Goal: Book appointment/travel/reservation

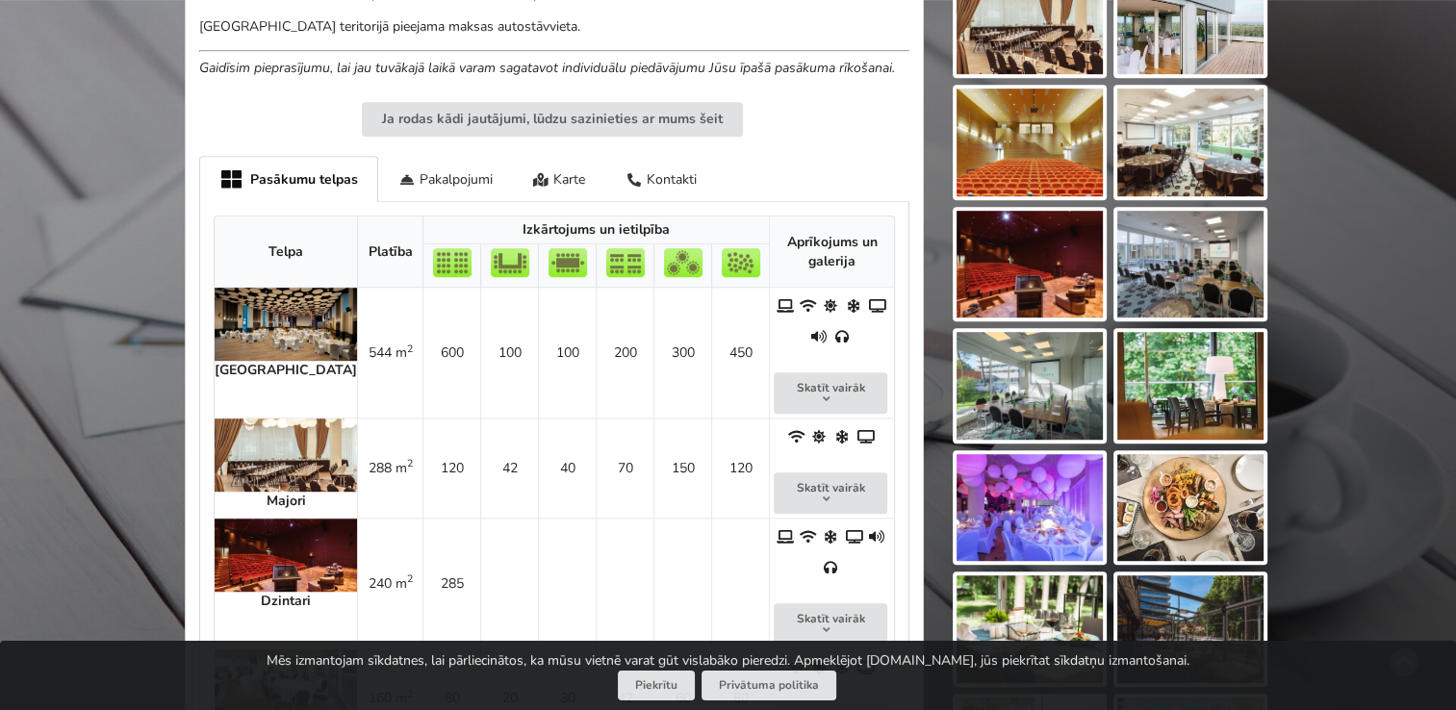
scroll to position [1217, 0]
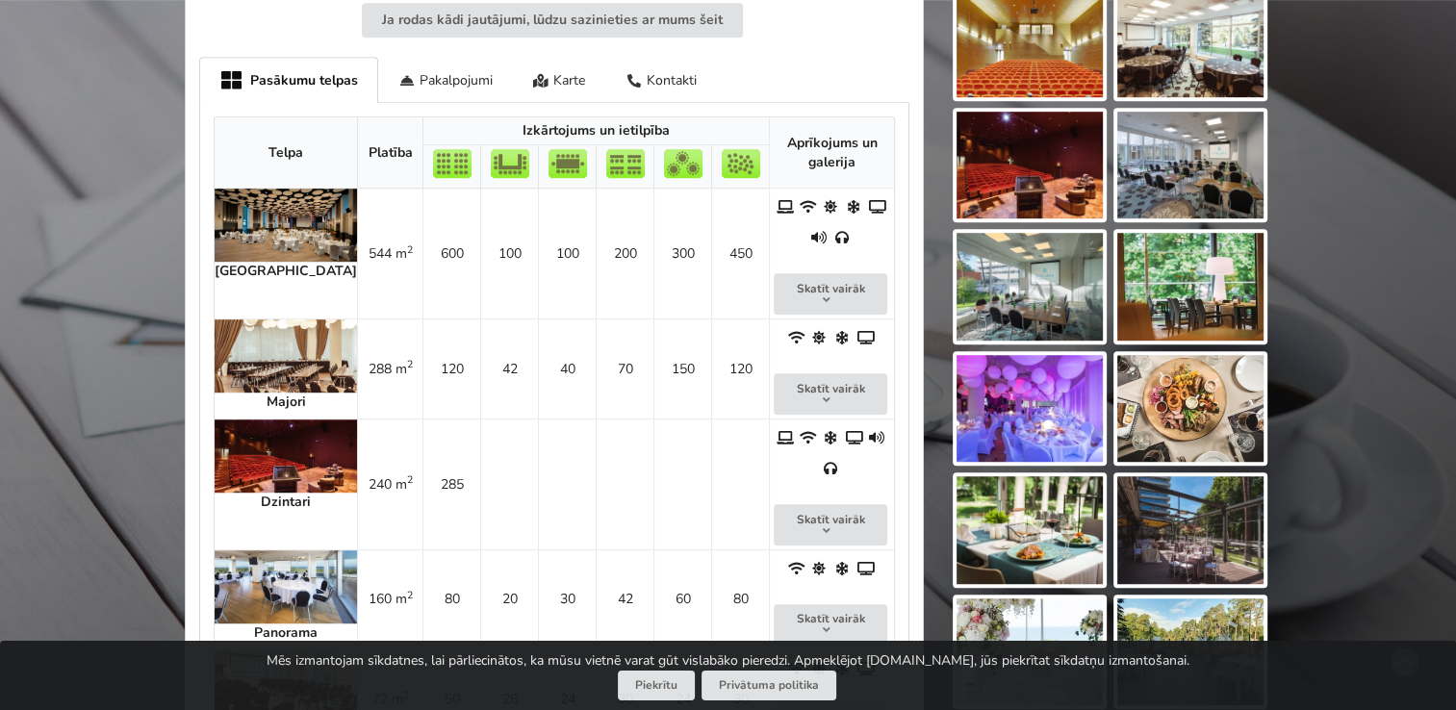
click at [250, 229] on img at bounding box center [286, 225] width 142 height 73
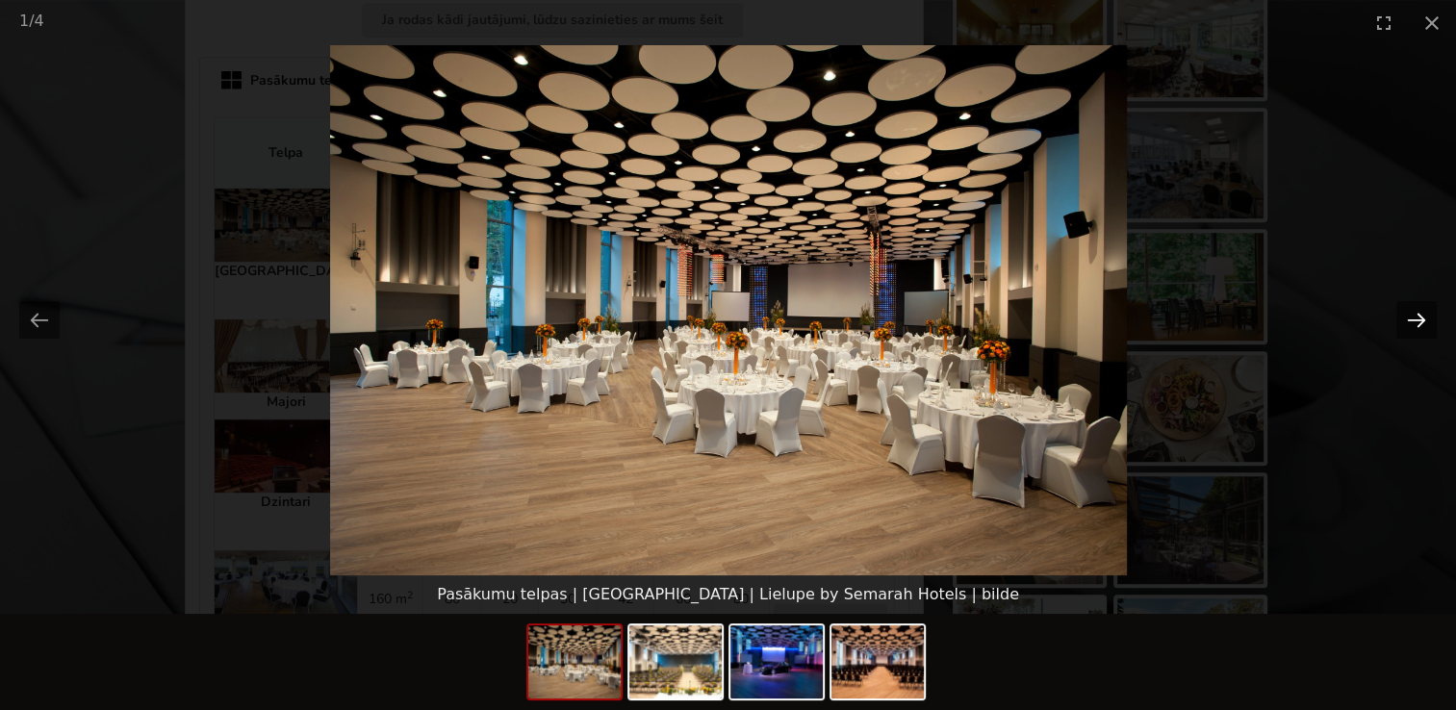
click at [1414, 321] on button "Next slide" at bounding box center [1416, 320] width 40 height 38
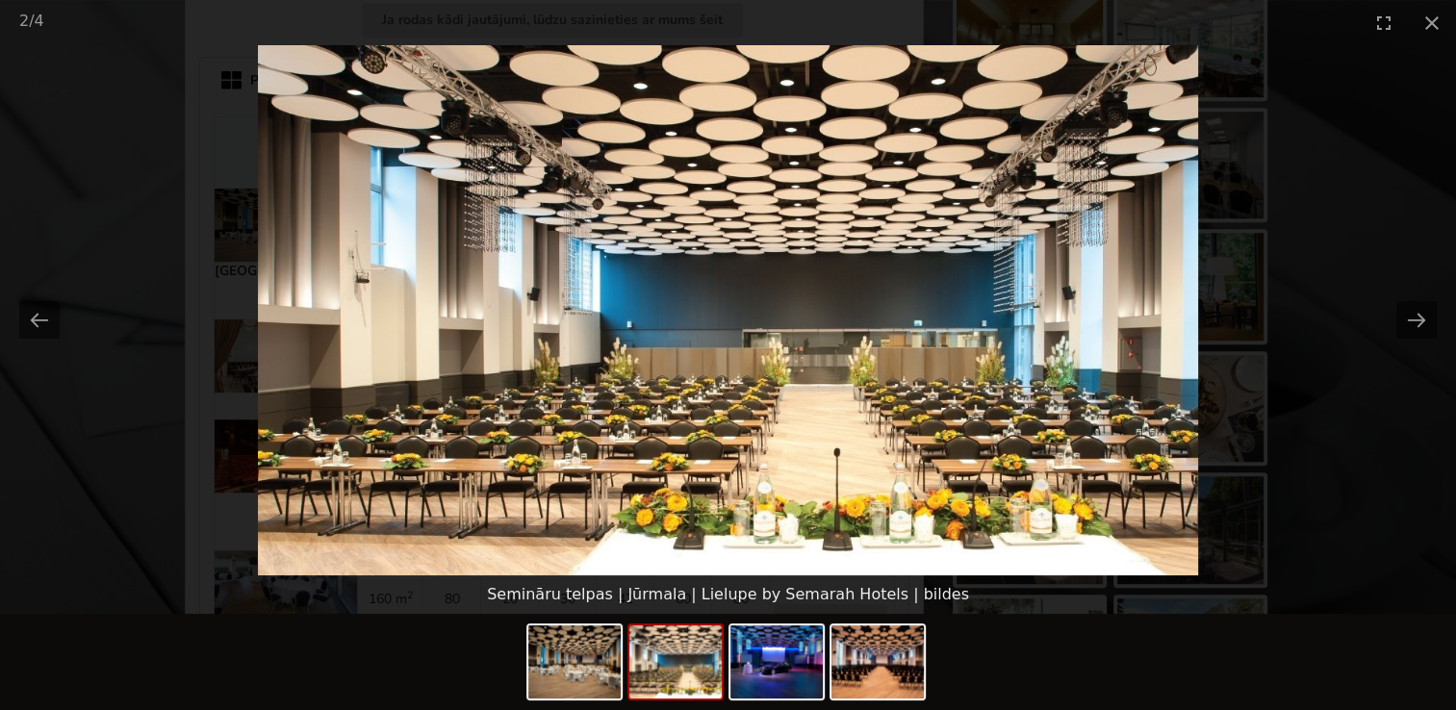
scroll to position [0, 0]
click at [1419, 330] on button "Next slide" at bounding box center [1416, 320] width 40 height 38
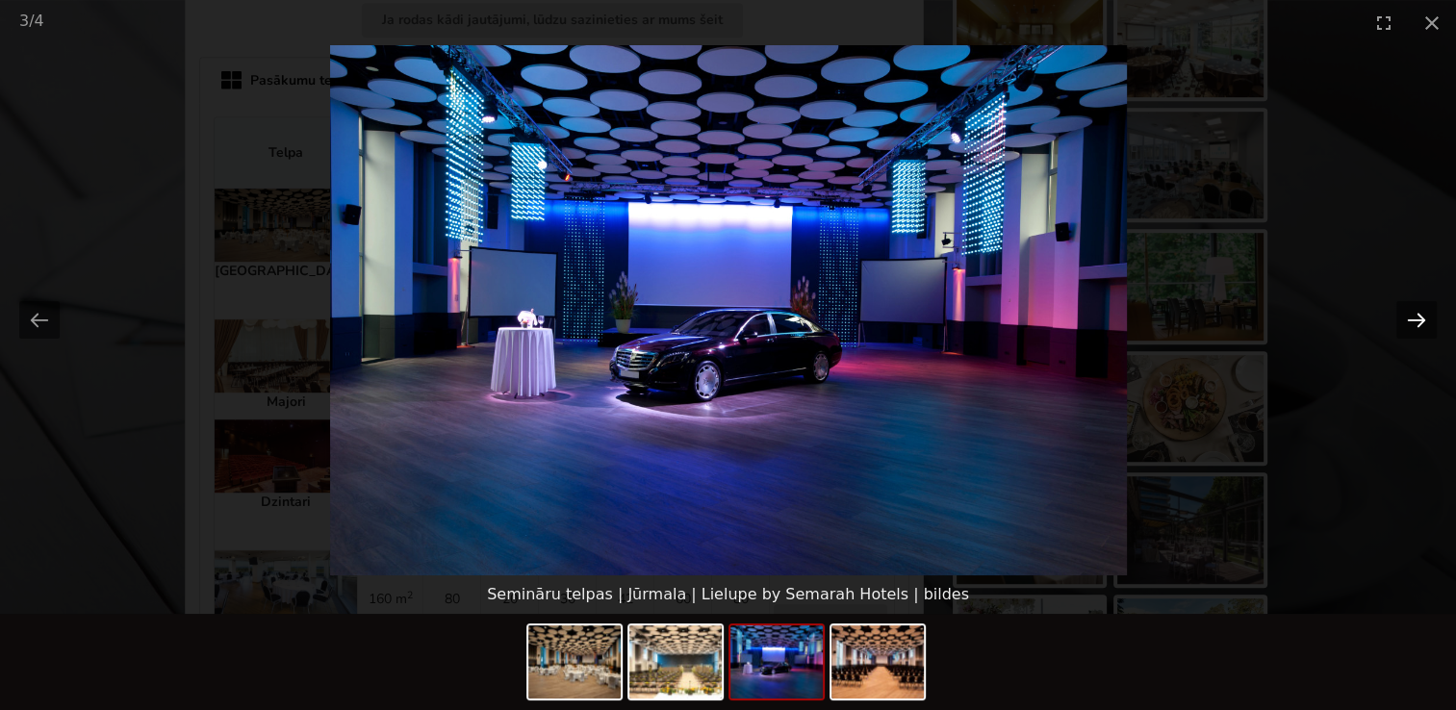
click at [1419, 330] on button "Next slide" at bounding box center [1416, 320] width 40 height 38
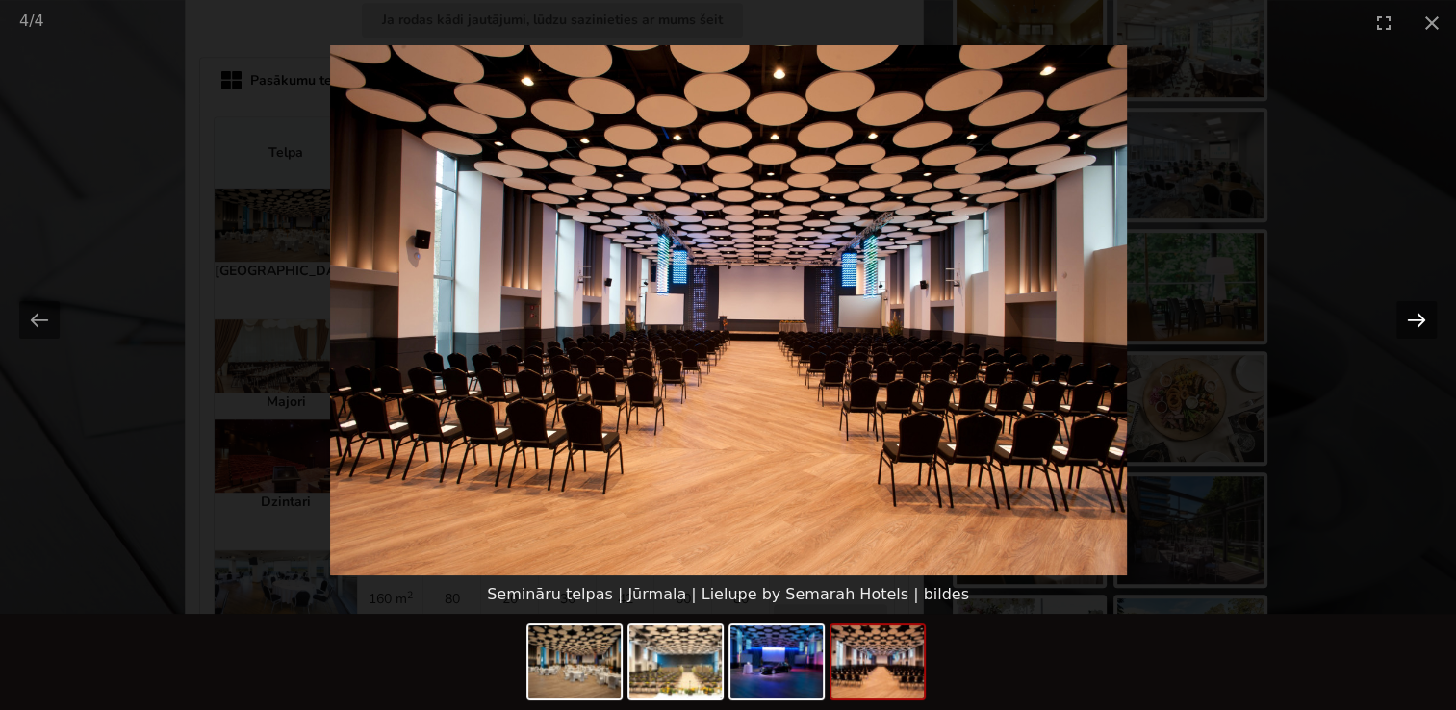
click at [1419, 330] on button "Next slide" at bounding box center [1416, 320] width 40 height 38
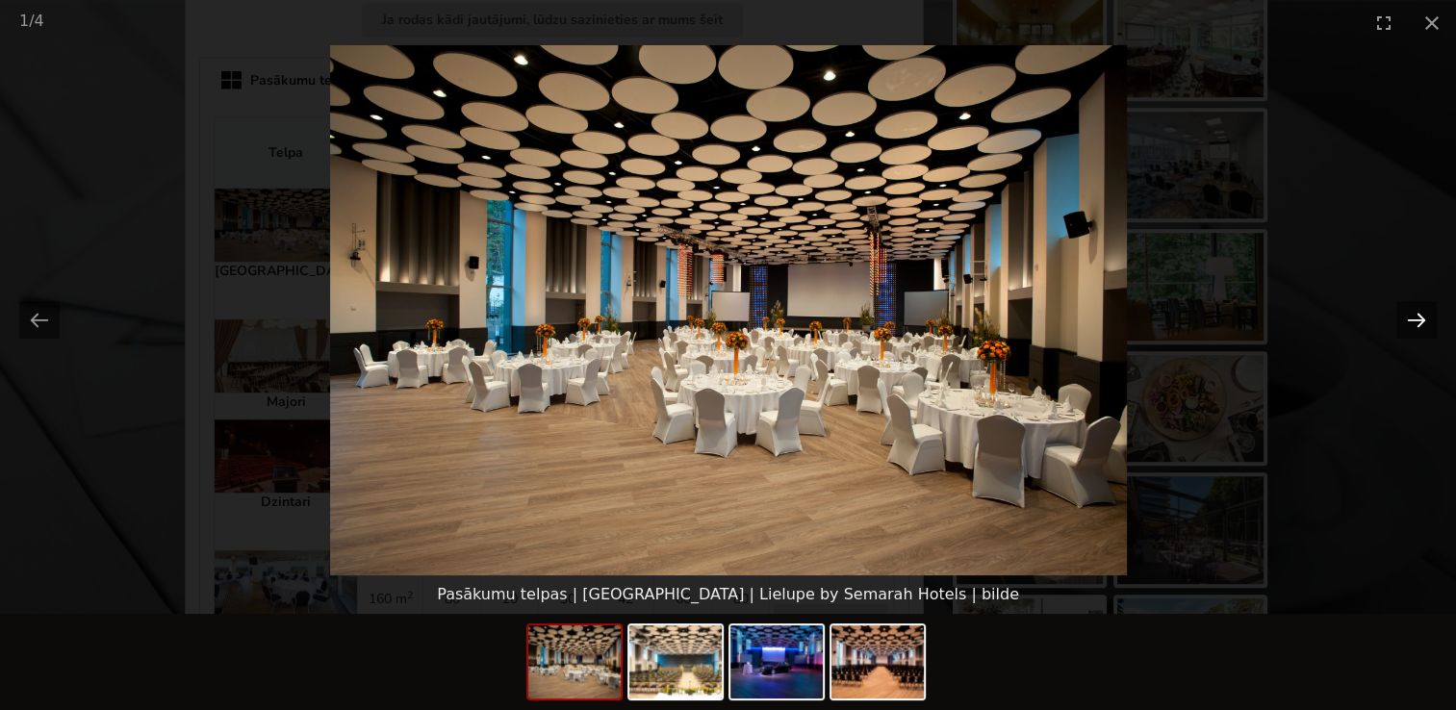
click at [1419, 330] on button "Next slide" at bounding box center [1416, 320] width 40 height 38
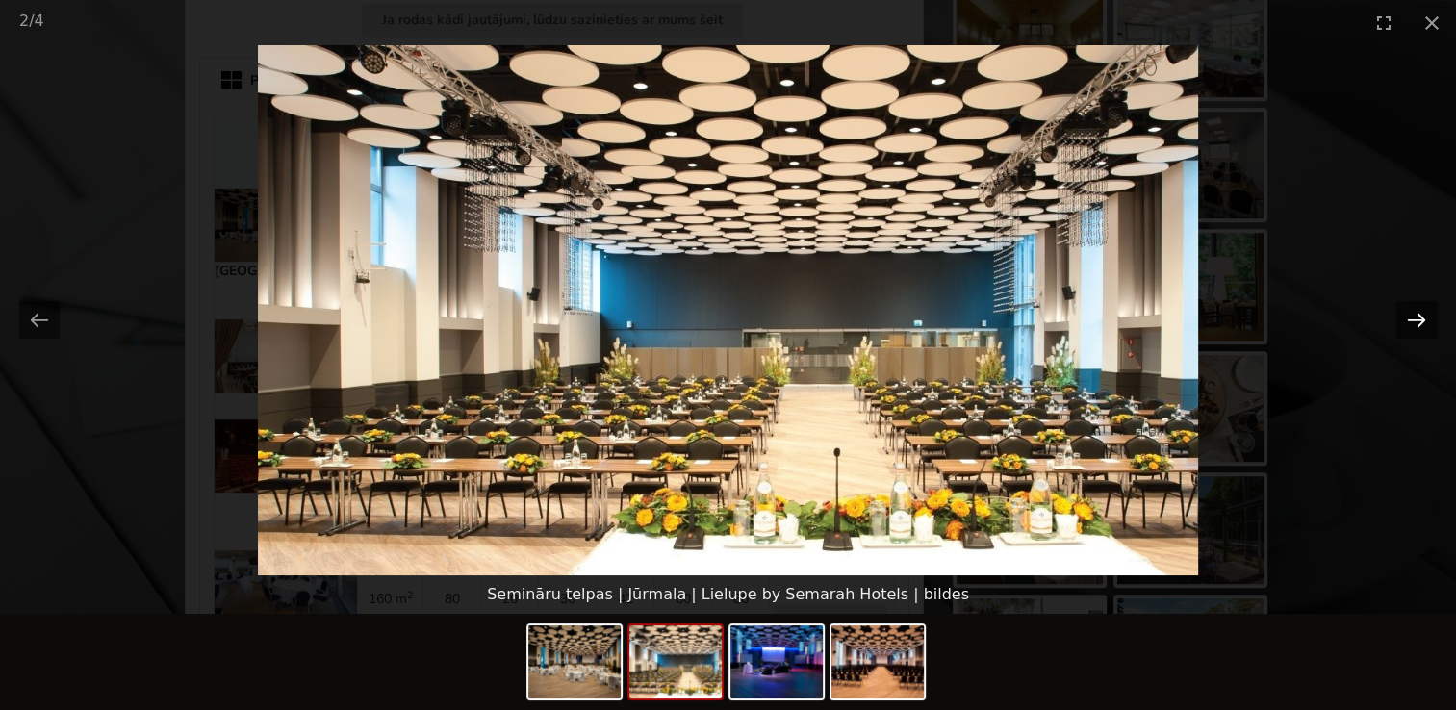
click at [1419, 330] on button "Next slide" at bounding box center [1416, 320] width 40 height 38
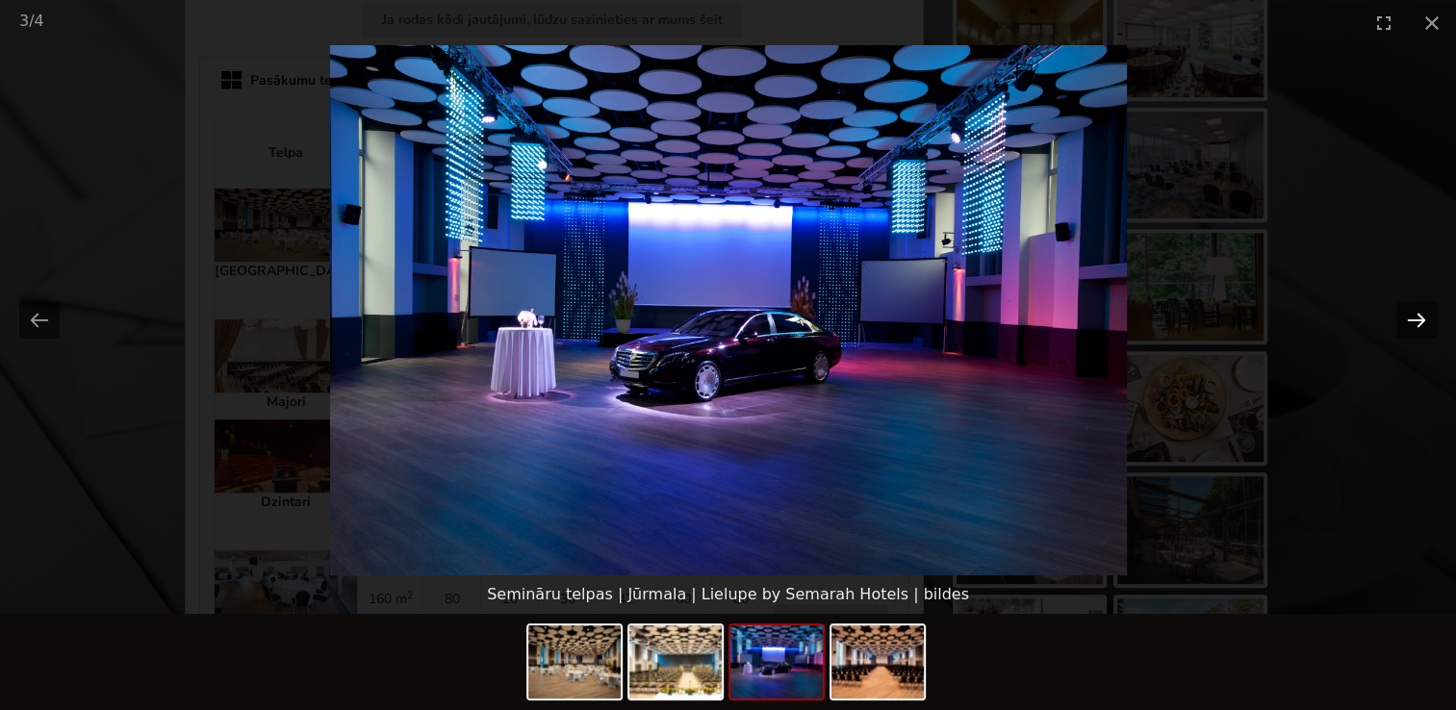
click at [1419, 330] on button "Next slide" at bounding box center [1416, 320] width 40 height 38
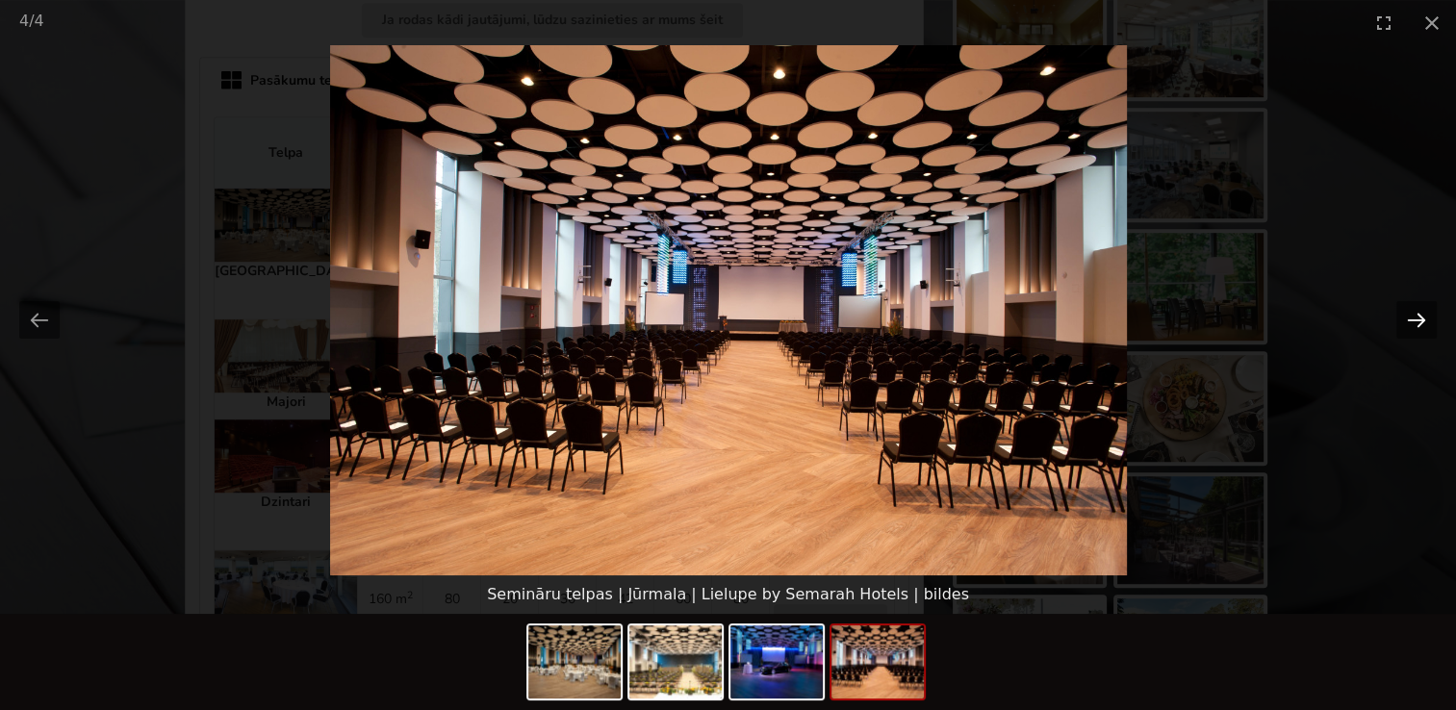
click at [1419, 330] on button "Next slide" at bounding box center [1416, 320] width 40 height 38
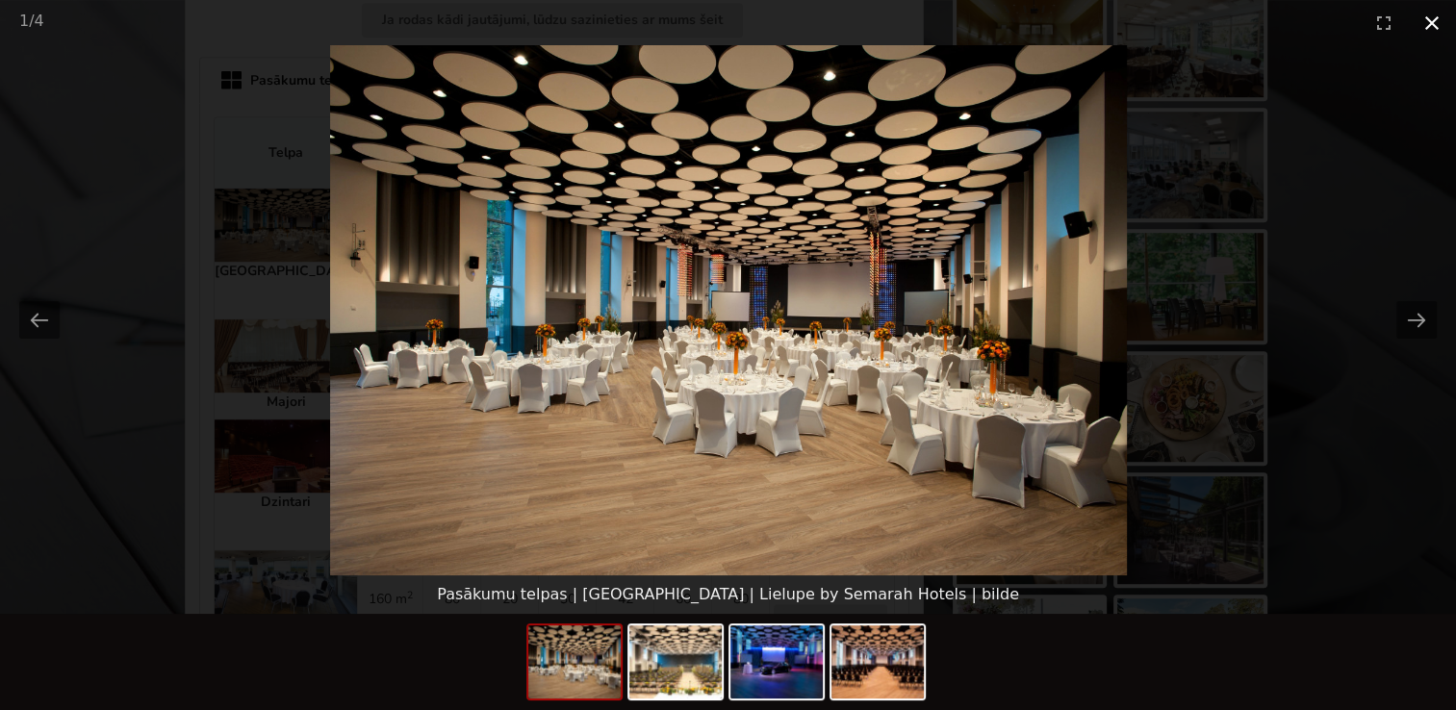
click at [1437, 32] on button "Close gallery" at bounding box center [1431, 22] width 48 height 45
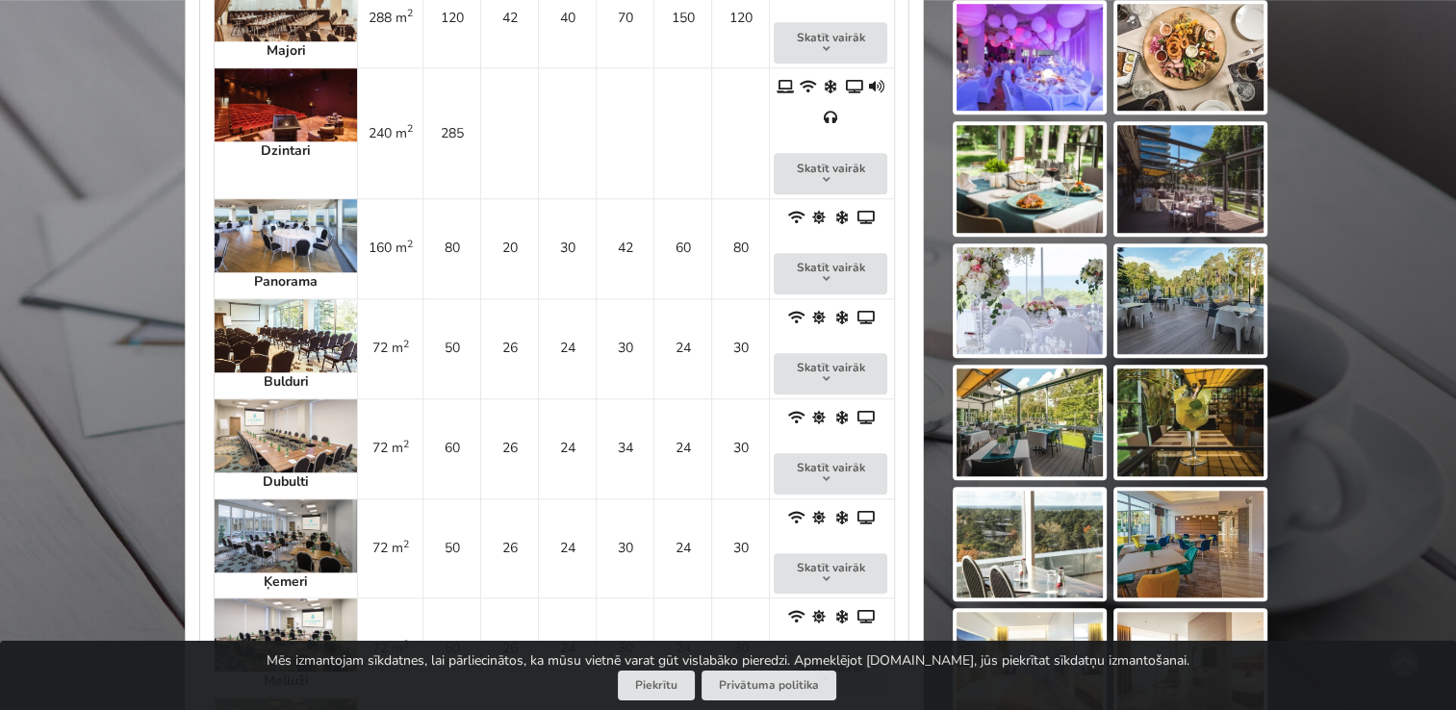
scroll to position [1609, 0]
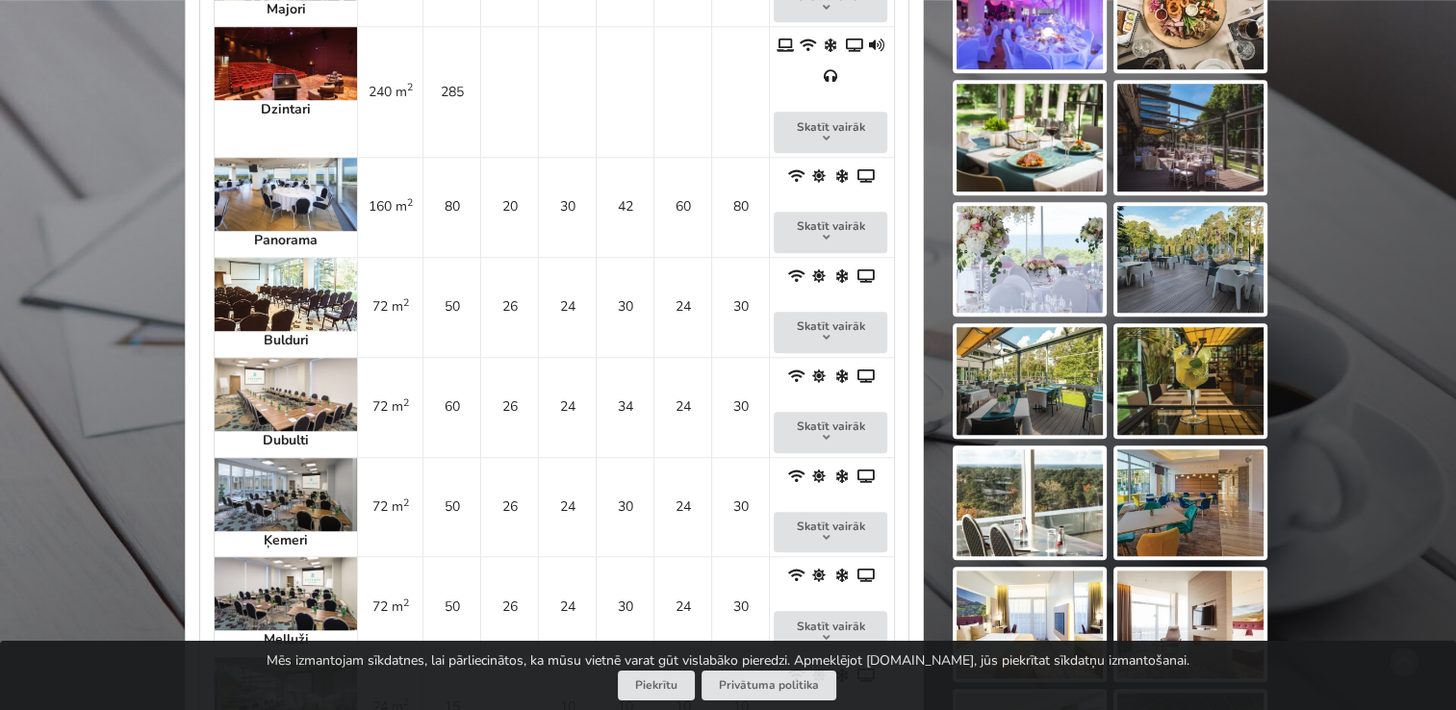
click at [271, 258] on img at bounding box center [286, 294] width 142 height 73
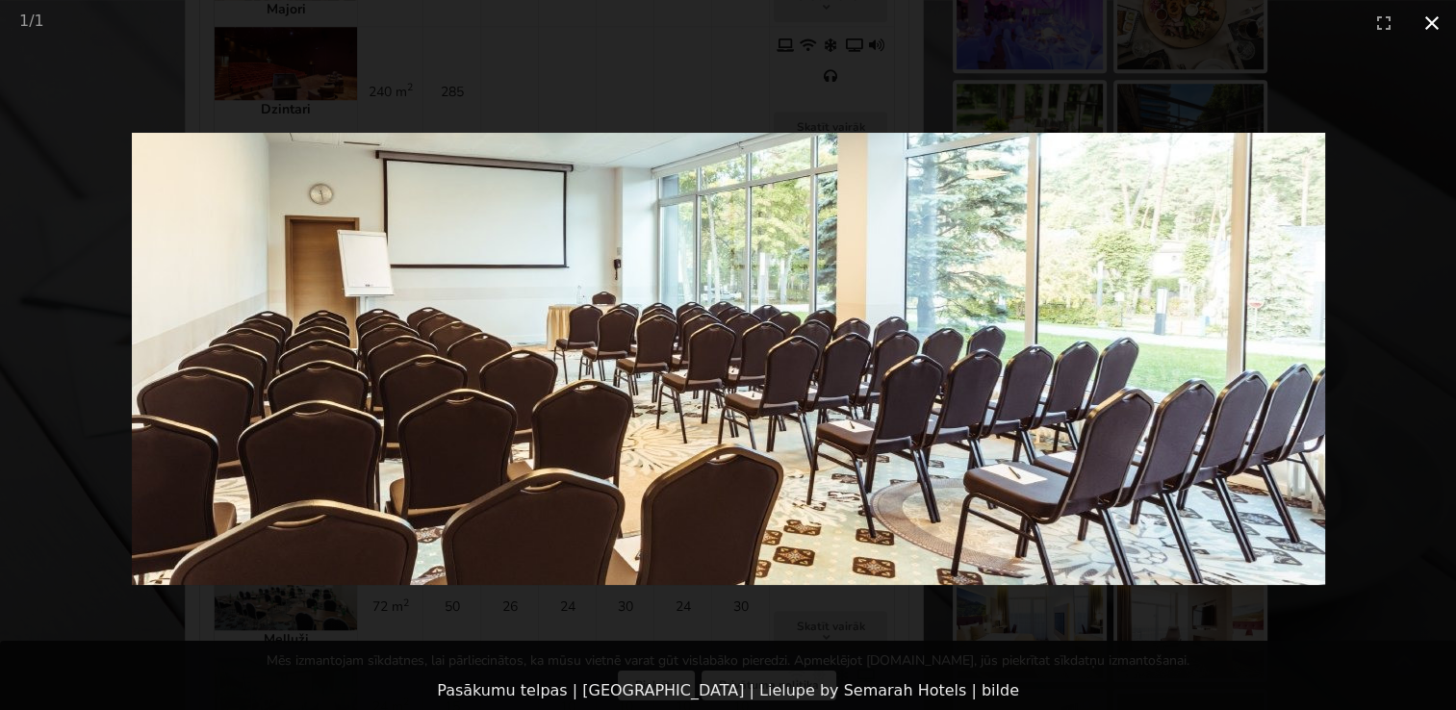
click at [1431, 13] on button "Close gallery" at bounding box center [1431, 22] width 48 height 45
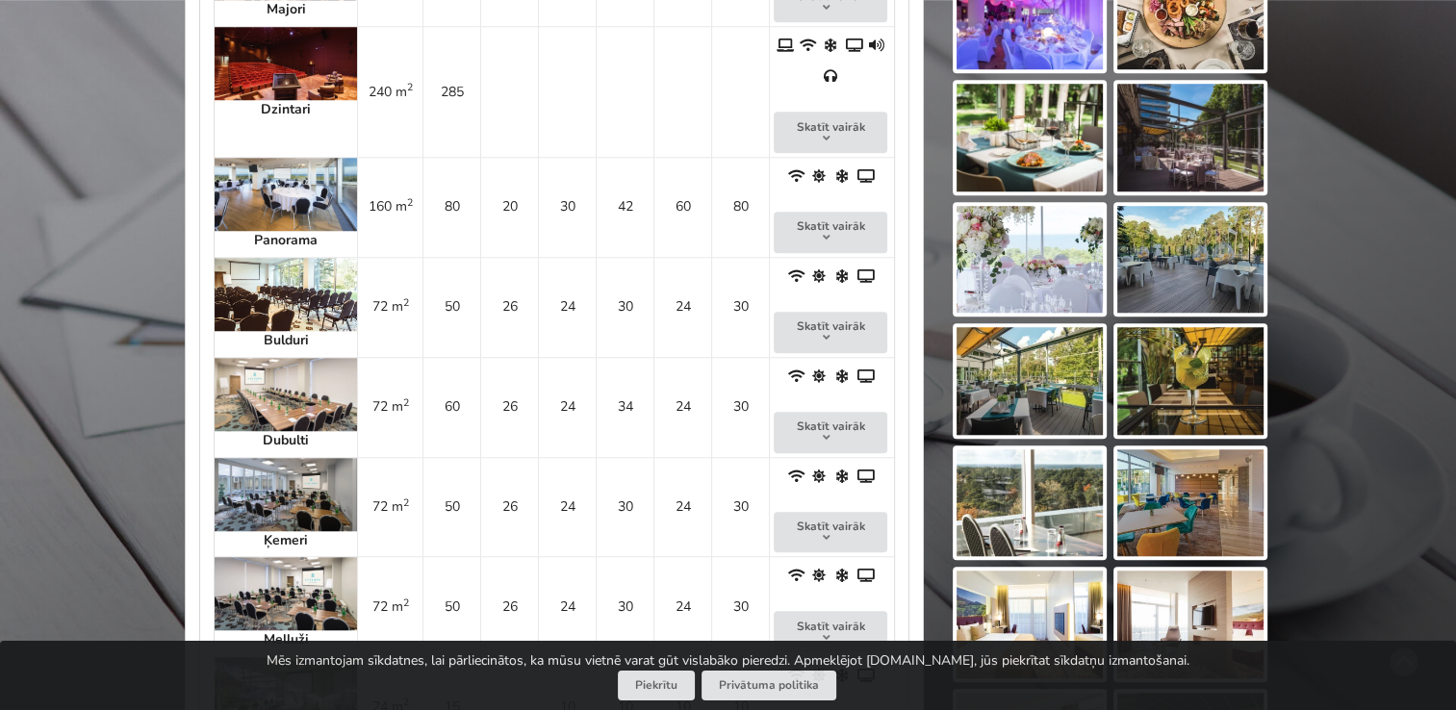
click at [277, 458] on img at bounding box center [286, 494] width 142 height 73
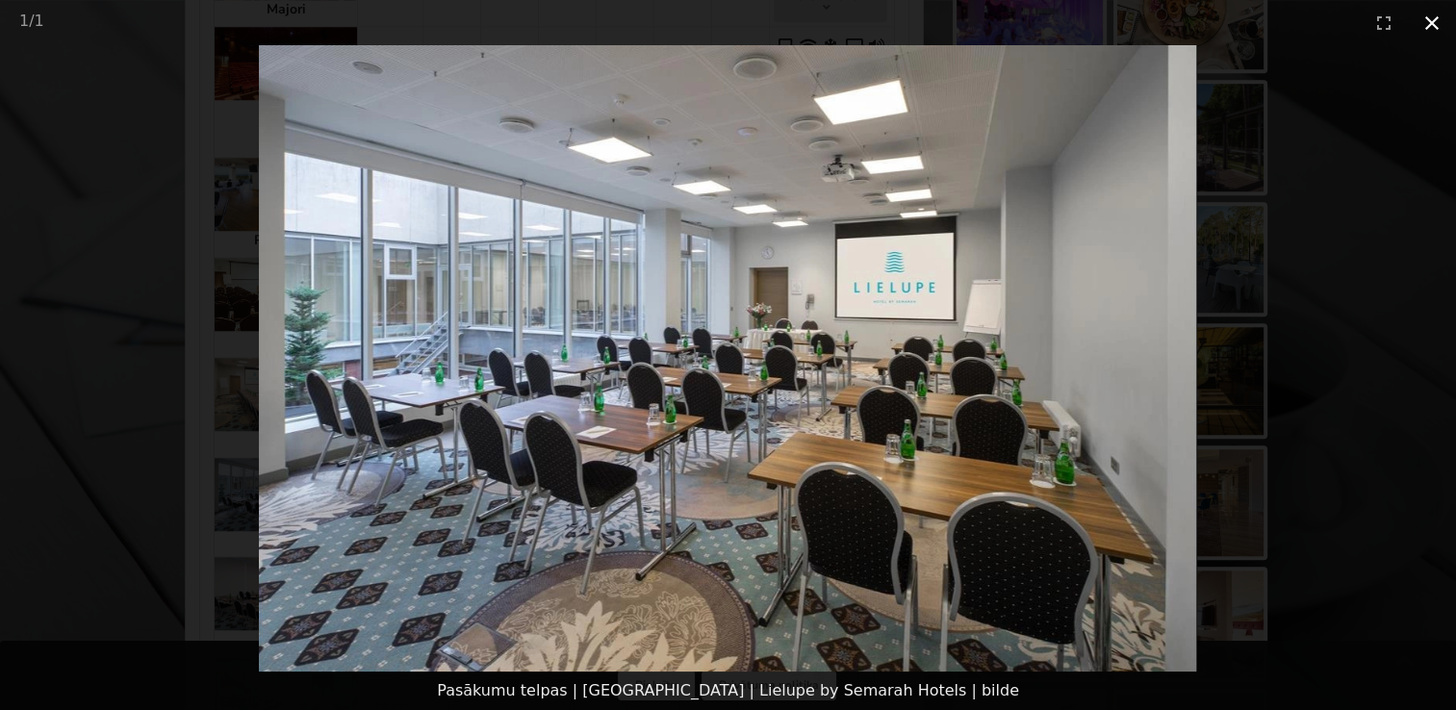
click at [1424, 24] on button "Close gallery" at bounding box center [1431, 22] width 48 height 45
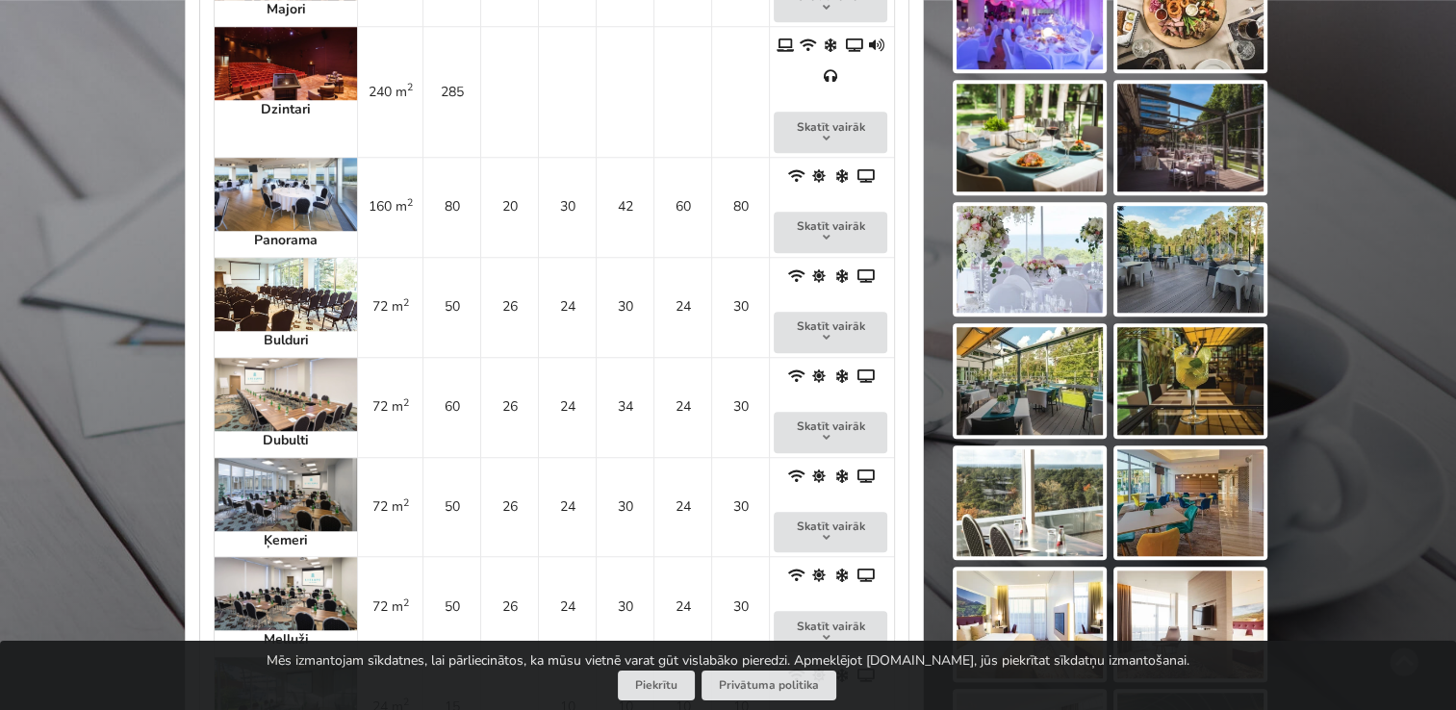
click at [274, 557] on img at bounding box center [286, 593] width 142 height 73
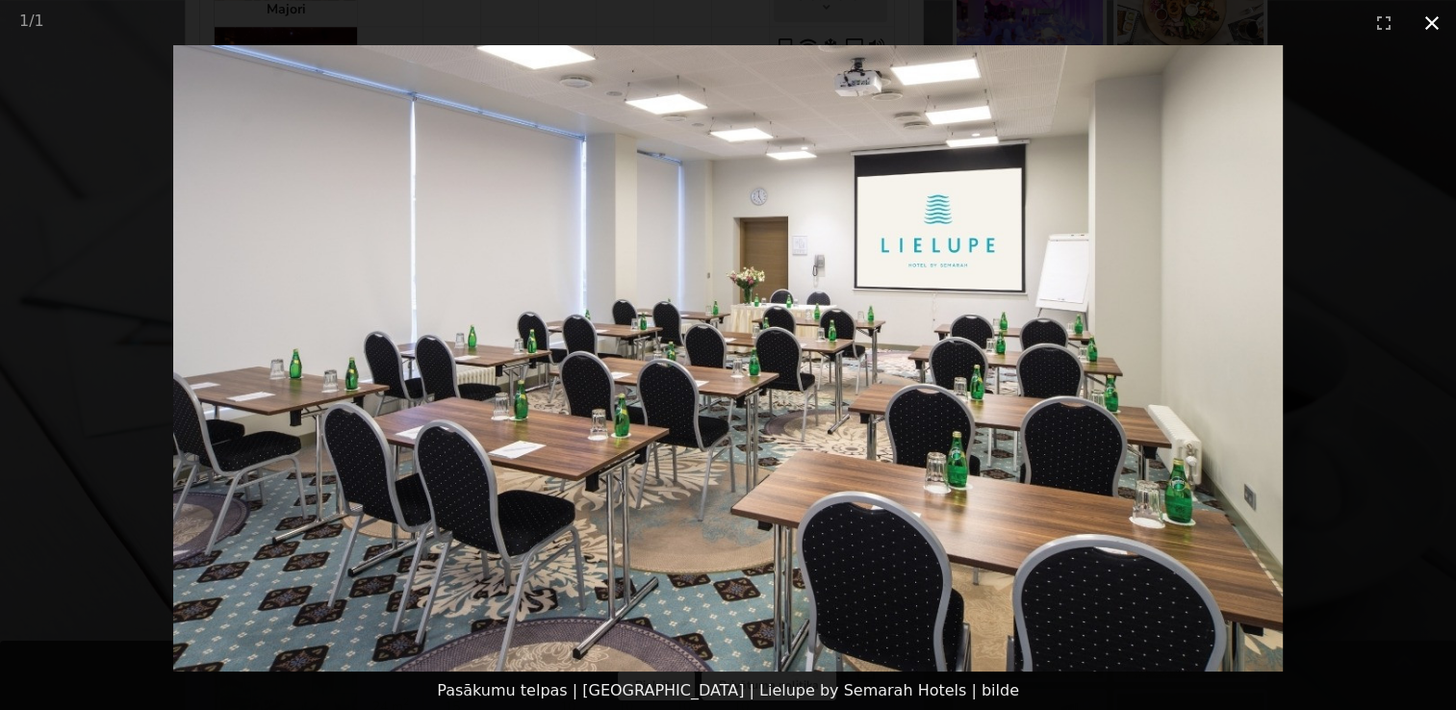
click at [1427, 35] on button "Close gallery" at bounding box center [1431, 22] width 48 height 45
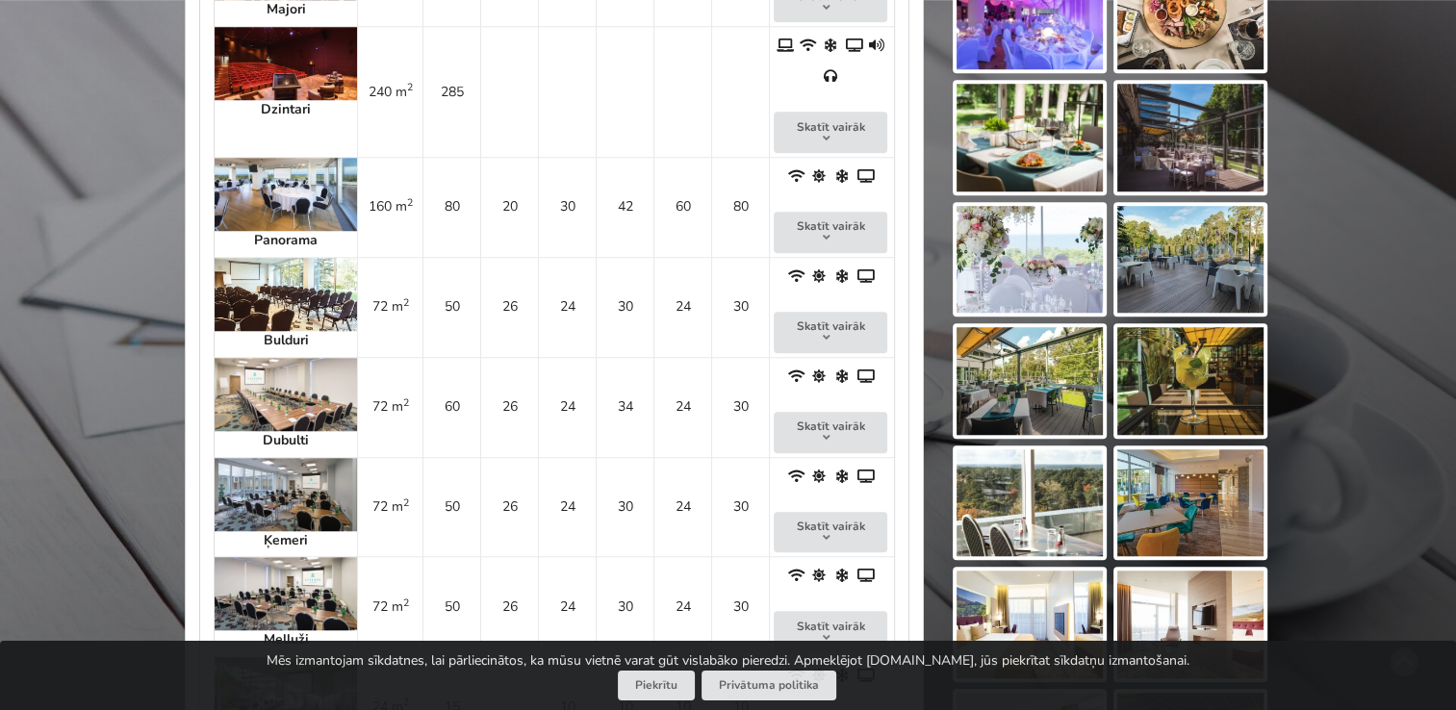
click at [282, 358] on img at bounding box center [286, 394] width 142 height 73
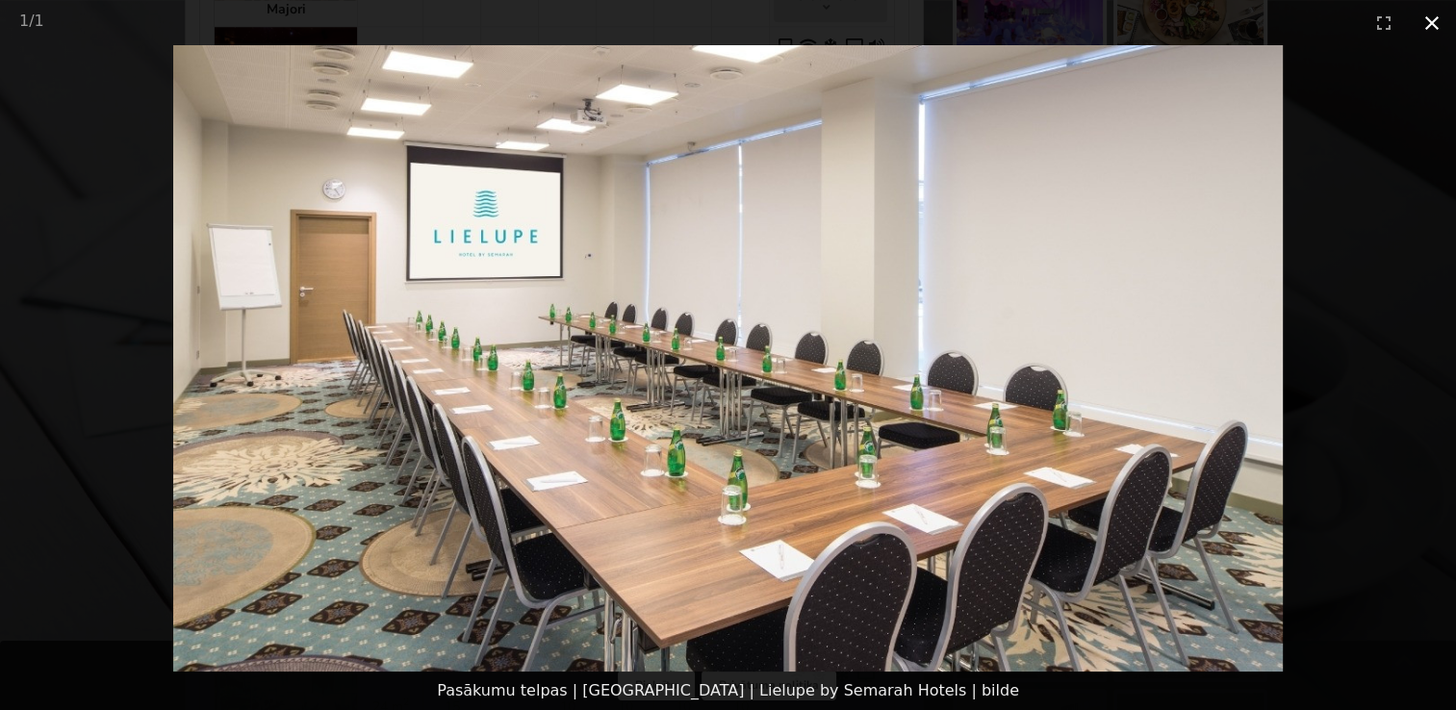
click at [1428, 38] on button "Close gallery" at bounding box center [1431, 22] width 48 height 45
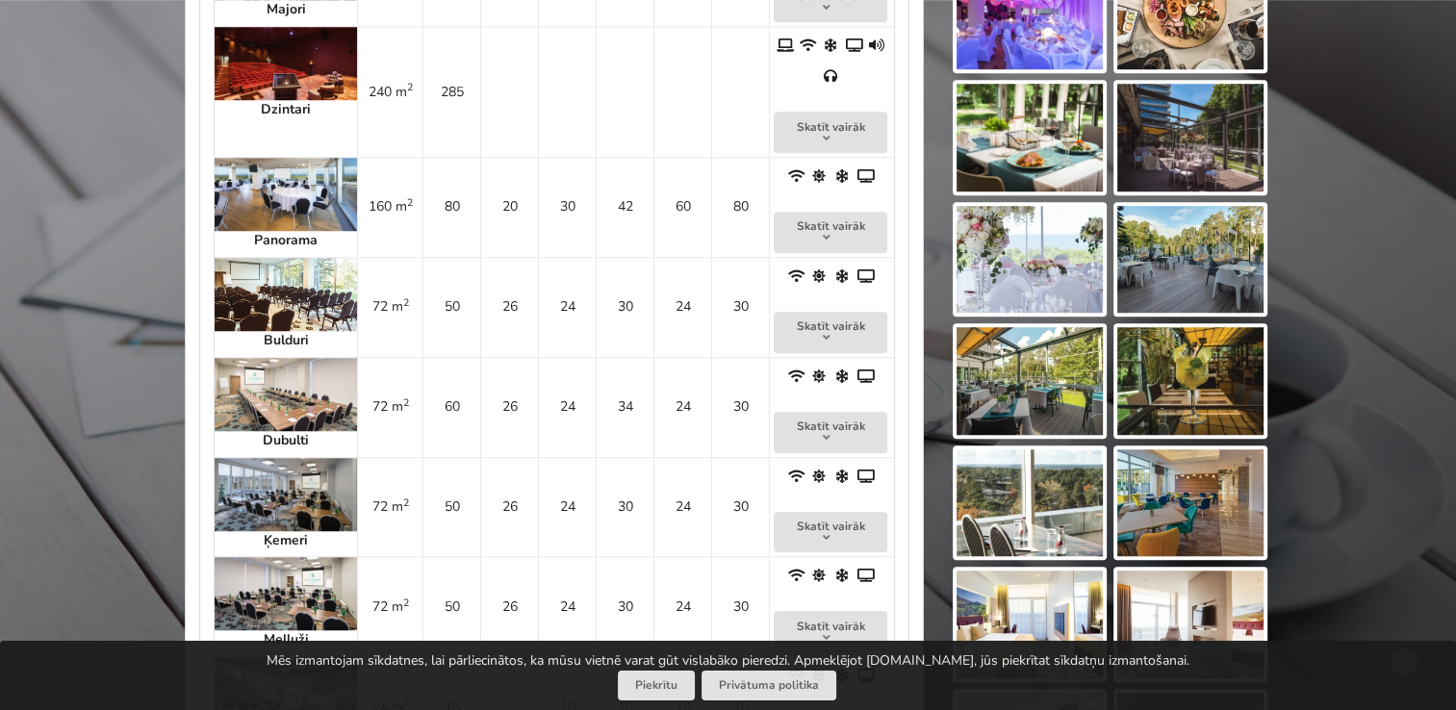
click at [251, 458] on img at bounding box center [286, 494] width 142 height 73
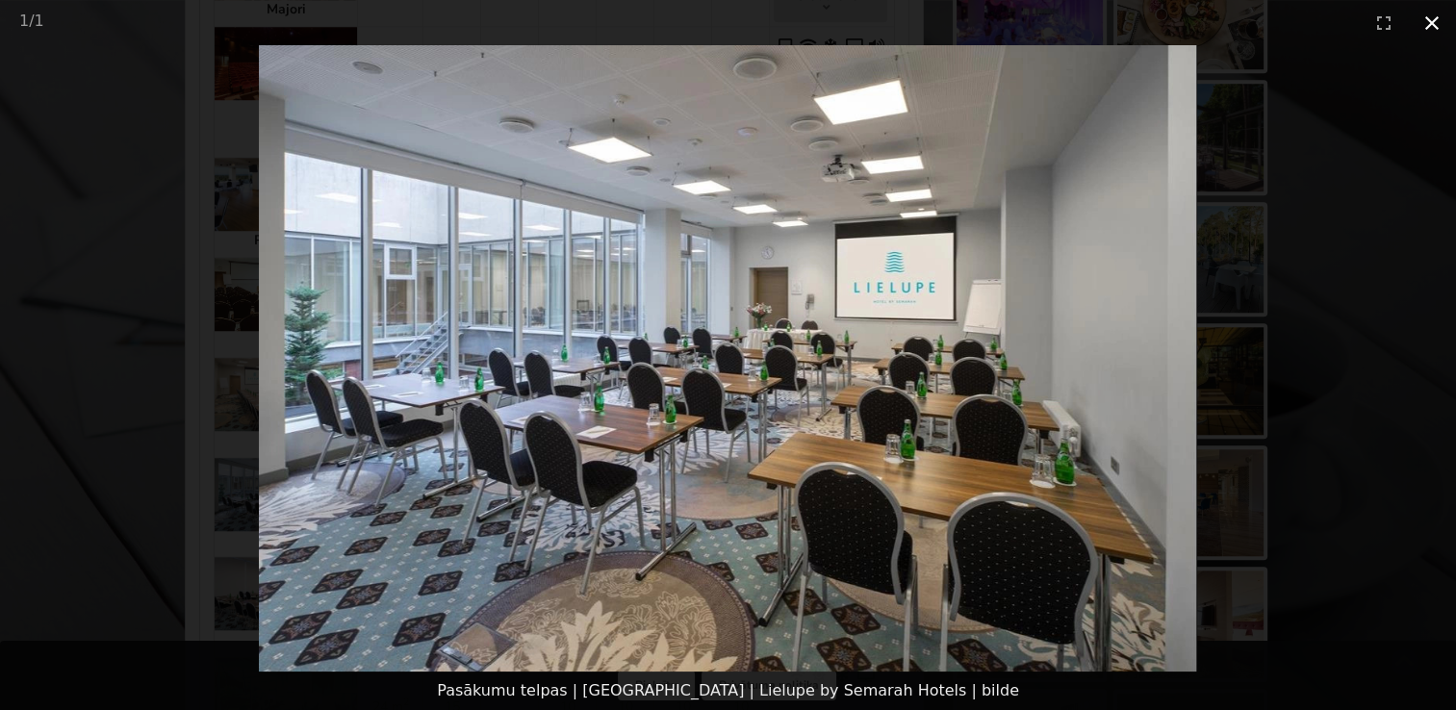
click at [1440, 38] on button "Close gallery" at bounding box center [1431, 22] width 48 height 45
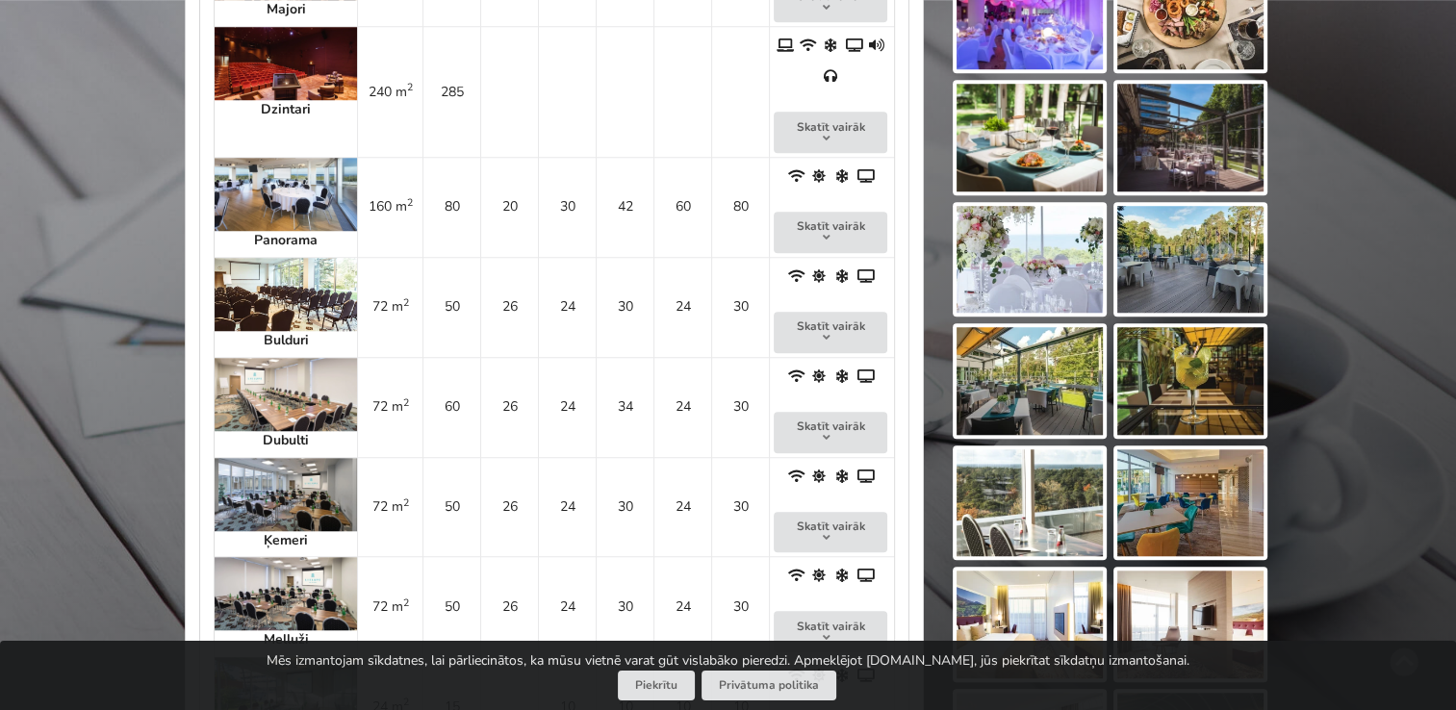
click at [287, 557] on img at bounding box center [286, 593] width 142 height 73
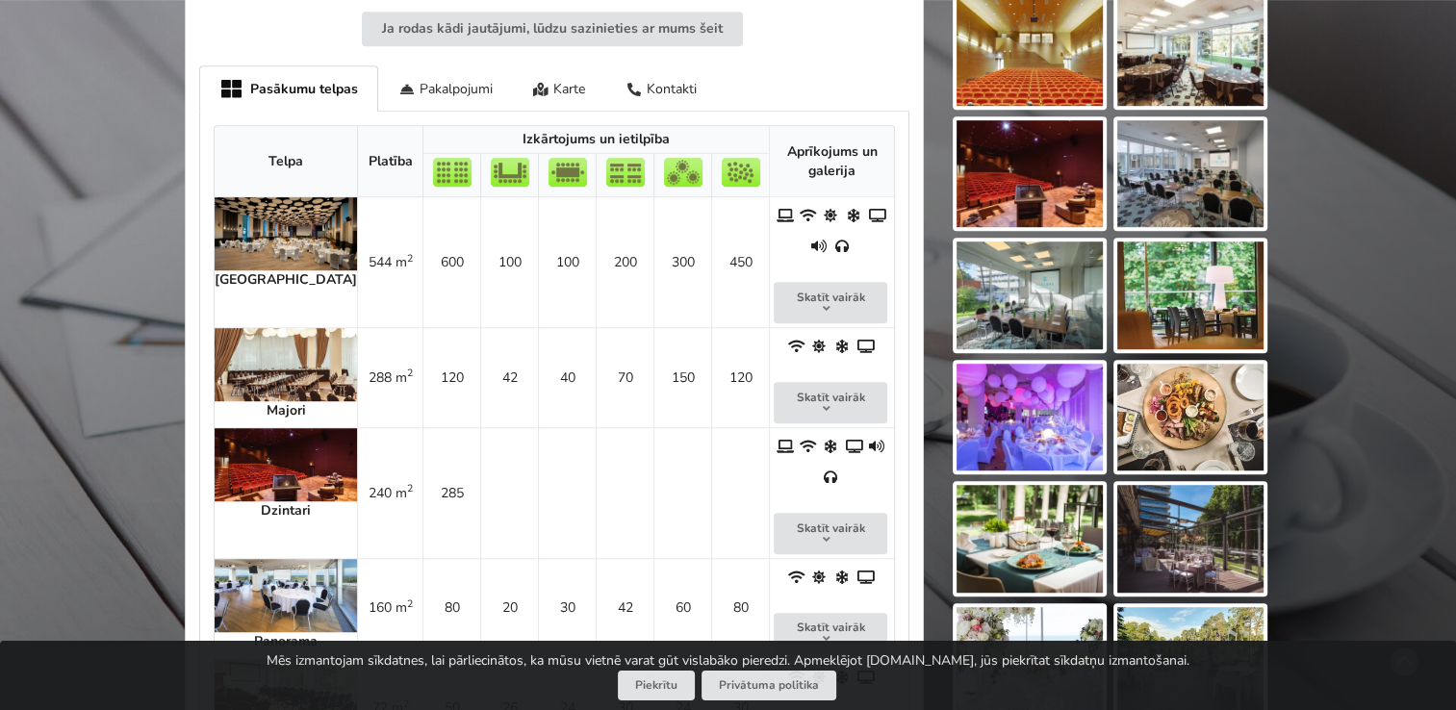
scroll to position [1396, 0]
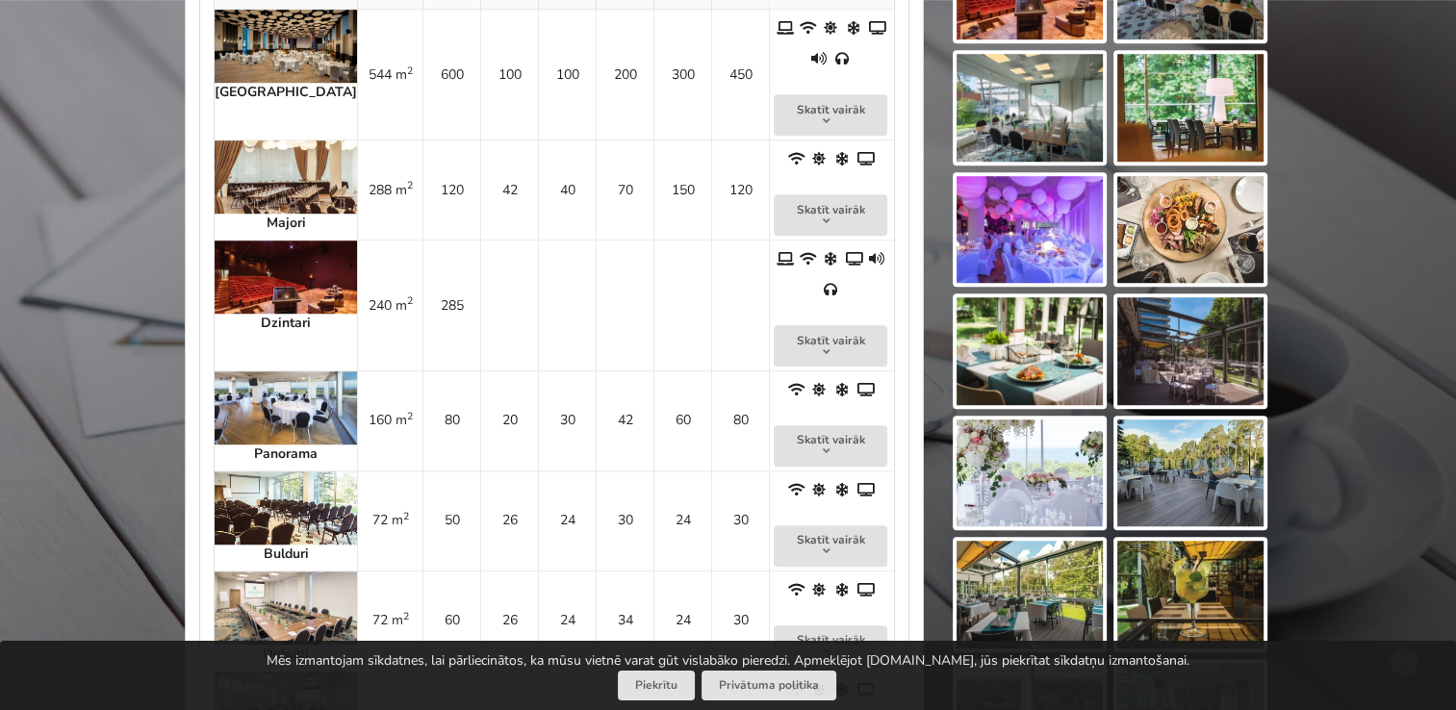
click at [269, 244] on img at bounding box center [286, 277] width 142 height 73
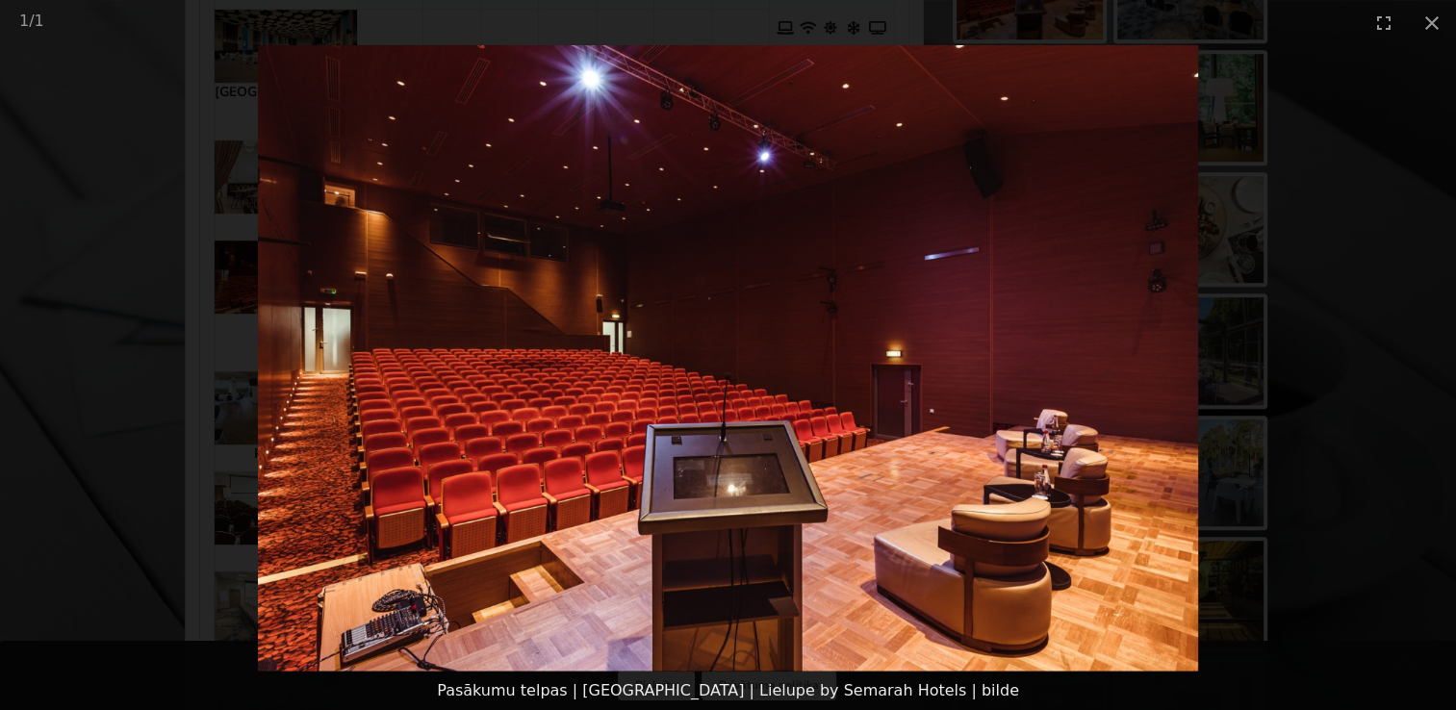
click at [1162, 358] on img at bounding box center [728, 358] width 940 height 626
click at [1420, 28] on button "Close gallery" at bounding box center [1431, 22] width 48 height 45
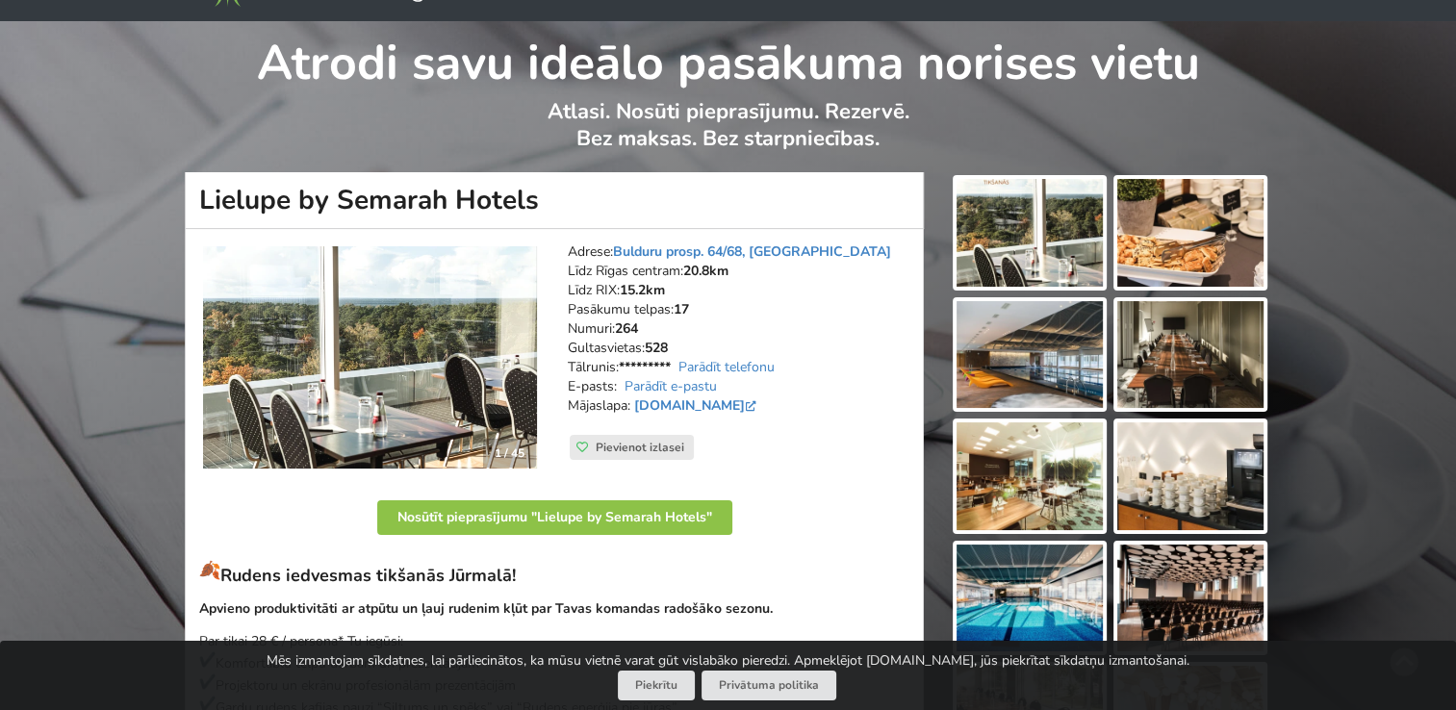
scroll to position [0, 0]
